Goal: Information Seeking & Learning: Learn about a topic

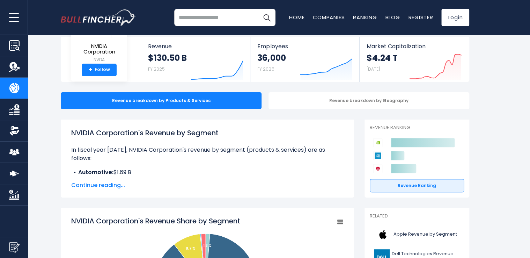
scroll to position [58, 0]
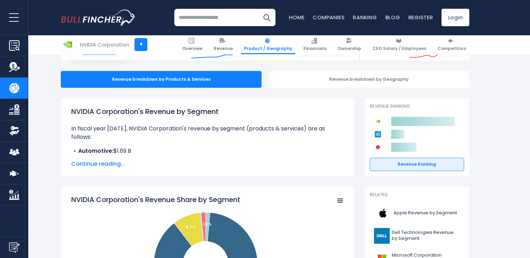
click at [107, 165] on span "Continue reading..." at bounding box center [207, 163] width 272 height 8
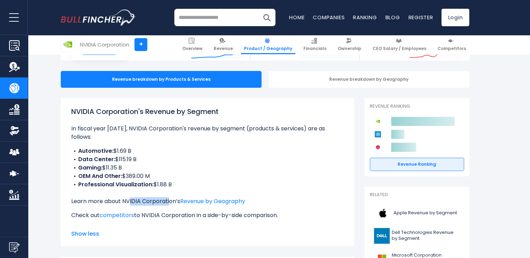
drag, startPoint x: 127, startPoint y: 195, endPoint x: 166, endPoint y: 192, distance: 39.9
click at [166, 197] on p "Learn more about NVIDIA Corporation’s Revenue by Geography" at bounding box center [207, 201] width 272 height 8
drag, startPoint x: 166, startPoint y: 192, endPoint x: 285, endPoint y: 203, distance: 119.2
click at [285, 211] on p "Check out competitors to NVIDIA Corporation in a side-by-side comparison." at bounding box center [207, 215] width 272 height 8
click at [126, 211] on link "competitors" at bounding box center [116, 215] width 35 height 8
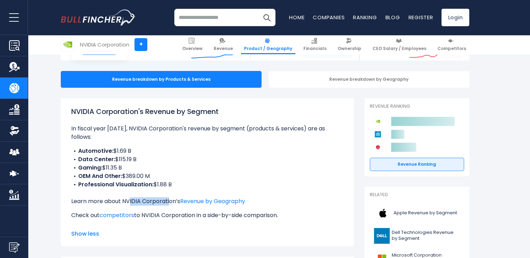
drag, startPoint x: 116, startPoint y: 151, endPoint x: 150, endPoint y: 150, distance: 34.2
click at [150, 155] on li "Data Center: $115.19 B" at bounding box center [207, 159] width 272 height 8
drag, startPoint x: 150, startPoint y: 150, endPoint x: 148, endPoint y: 159, distance: 9.0
click at [148, 163] on li "Gaming: $11.35 B" at bounding box center [207, 167] width 272 height 8
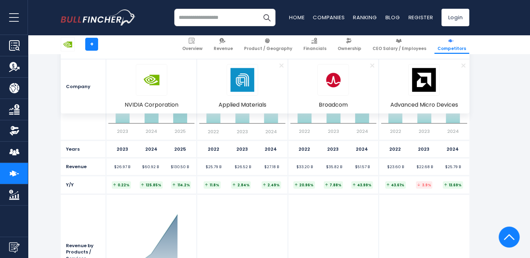
scroll to position [698, 0]
